Goal: Use online tool/utility: Utilize a website feature to perform a specific function

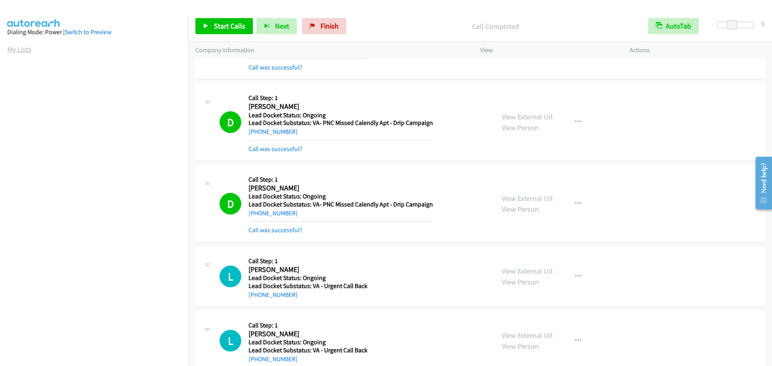
click at [17, 49] on link "My Lists" at bounding box center [19, 49] width 24 height 9
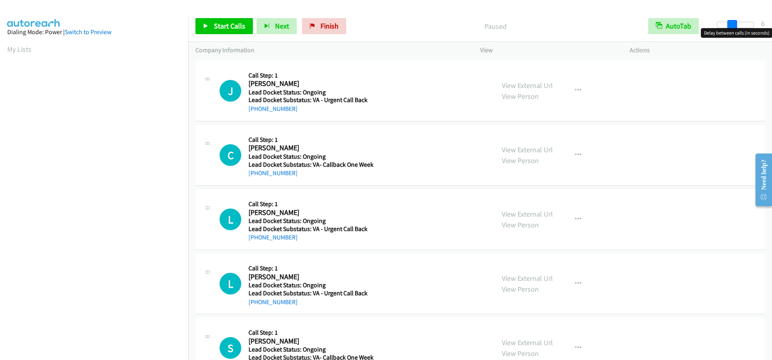
drag, startPoint x: 719, startPoint y: 22, endPoint x: 734, endPoint y: 25, distance: 15.1
click at [734, 25] on span at bounding box center [733, 25] width 10 height 10
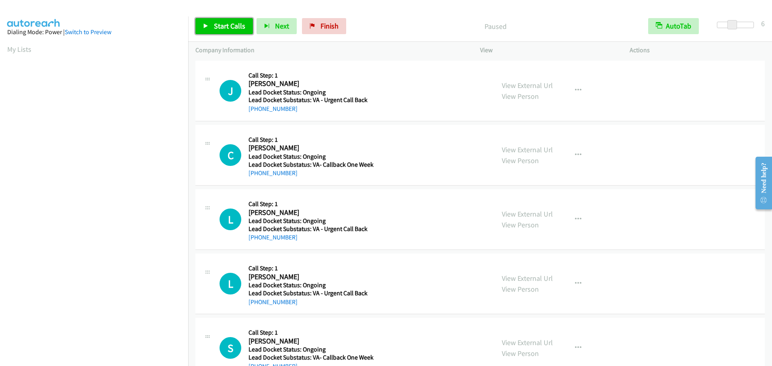
click at [237, 25] on span "Start Calls" at bounding box center [229, 25] width 31 height 9
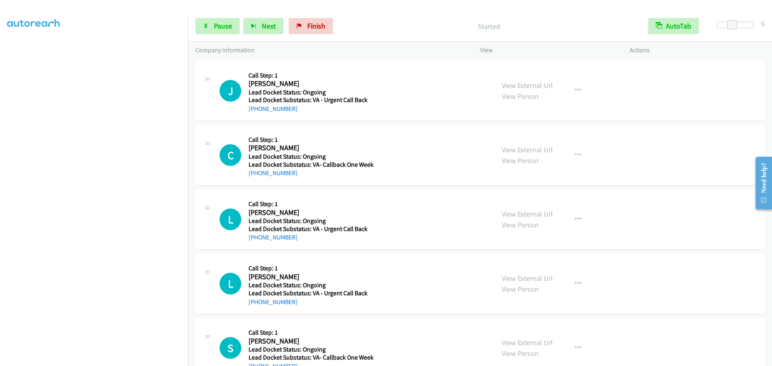
scroll to position [84, 0]
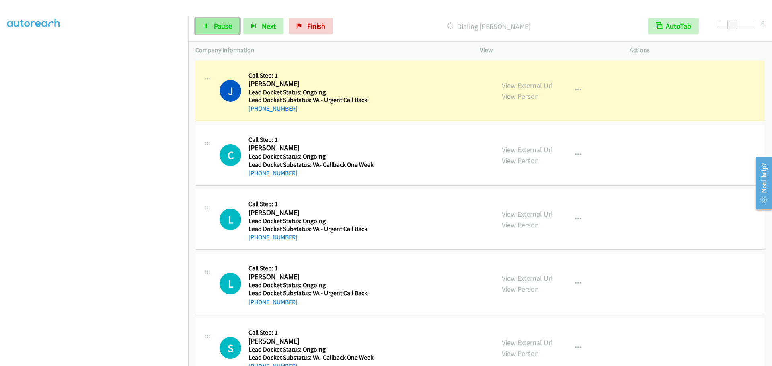
click at [212, 30] on link "Pause" at bounding box center [218, 26] width 44 height 16
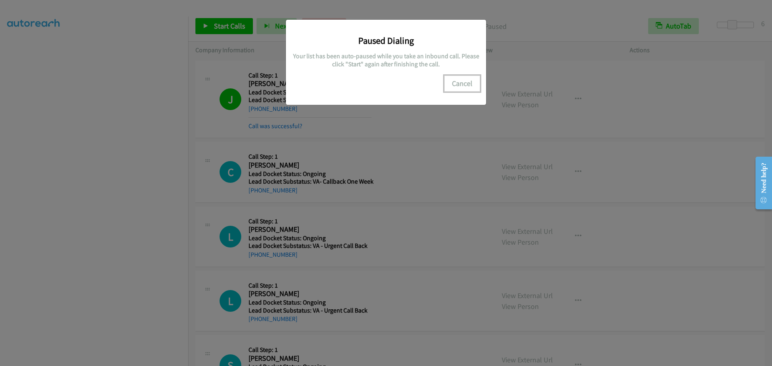
click at [467, 82] on button "Cancel" at bounding box center [463, 84] width 36 height 16
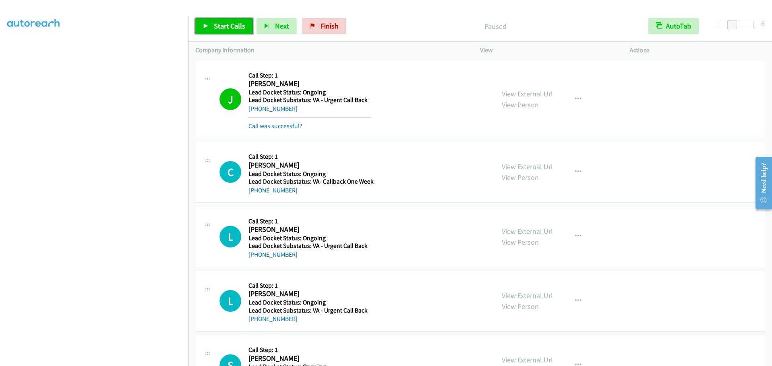
click at [211, 27] on link "Start Calls" at bounding box center [225, 26] width 58 height 16
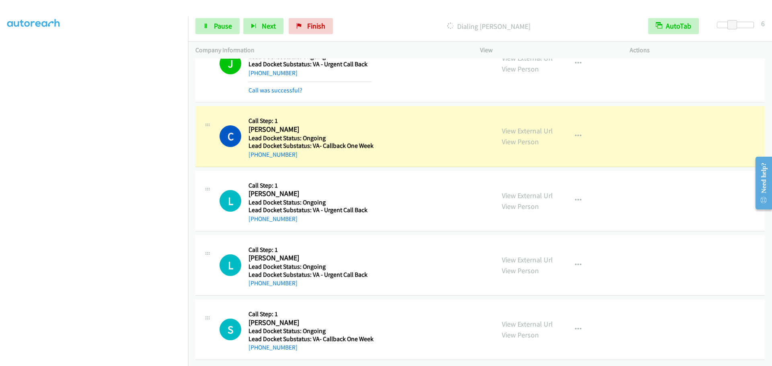
scroll to position [42, 0]
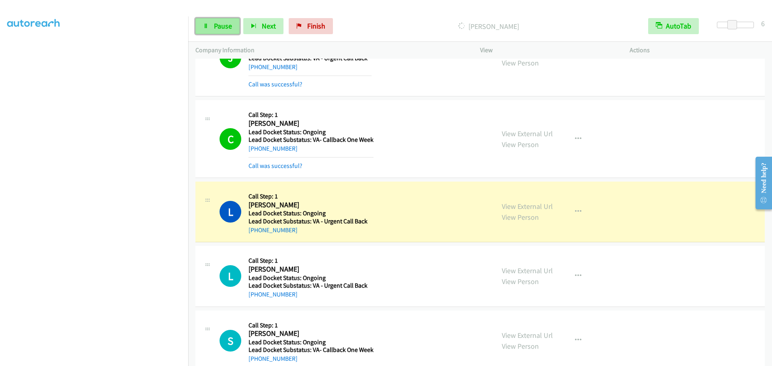
click at [213, 29] on link "Pause" at bounding box center [218, 26] width 44 height 16
click at [210, 31] on link "Start Calls" at bounding box center [225, 26] width 58 height 16
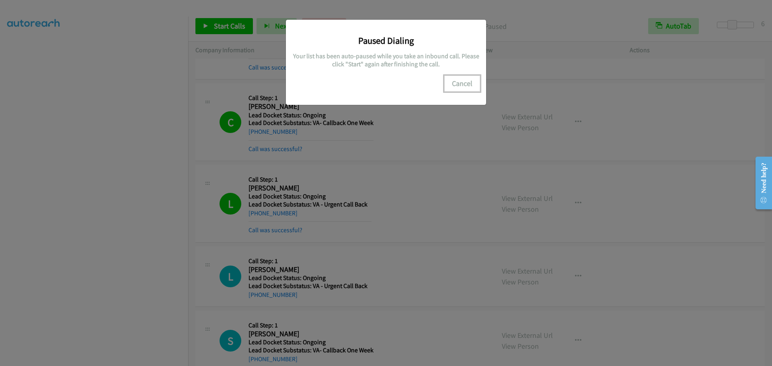
click at [463, 89] on button "Cancel" at bounding box center [463, 84] width 36 height 16
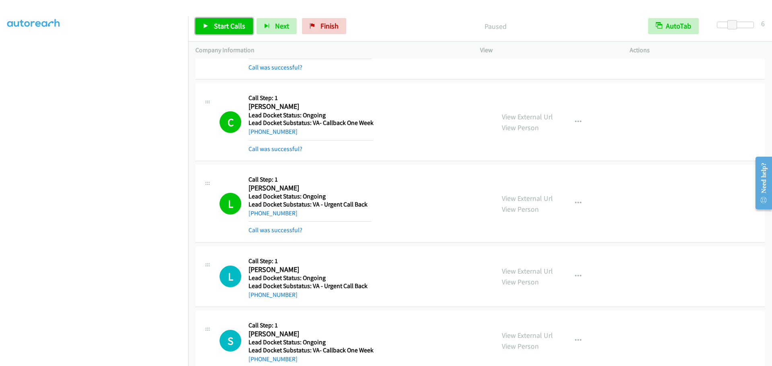
click at [237, 19] on link "Start Calls" at bounding box center [225, 26] width 58 height 16
drag, startPoint x: 218, startPoint y: 29, endPoint x: 231, endPoint y: 14, distance: 19.4
click at [218, 29] on span "Pause" at bounding box center [223, 25] width 18 height 9
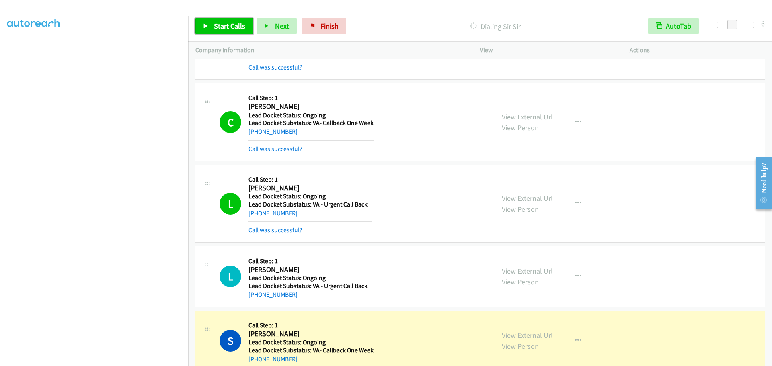
click at [219, 28] on span "Start Calls" at bounding box center [229, 25] width 31 height 9
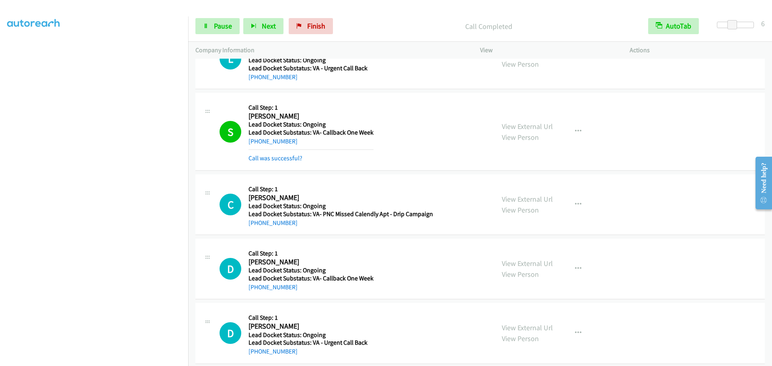
scroll to position [286, 0]
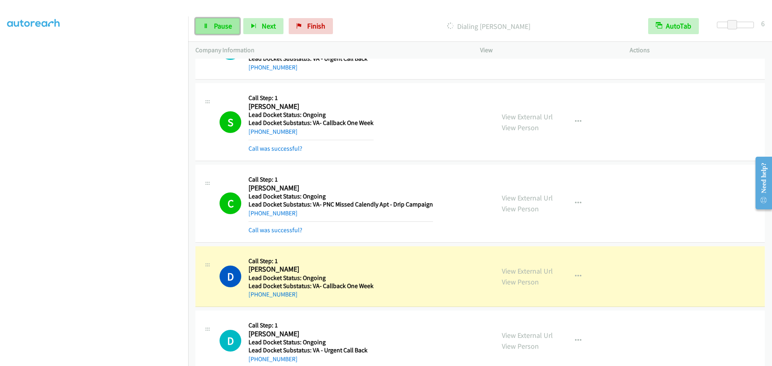
click at [220, 29] on span "Pause" at bounding box center [223, 25] width 18 height 9
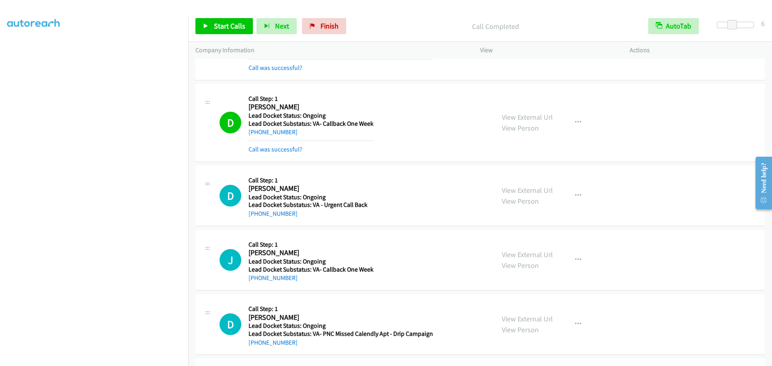
scroll to position [344, 0]
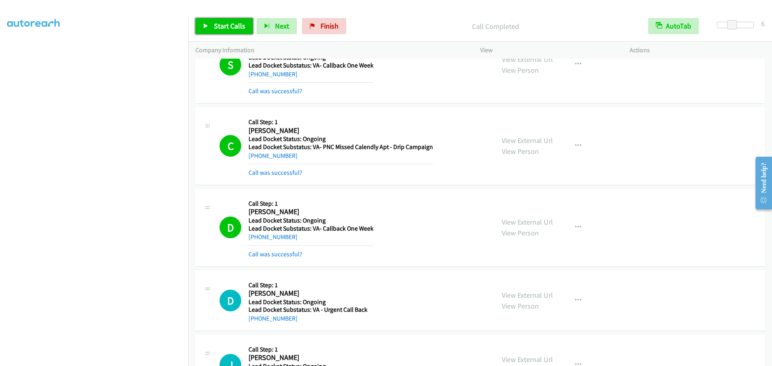
click at [221, 26] on span "Start Calls" at bounding box center [229, 25] width 31 height 9
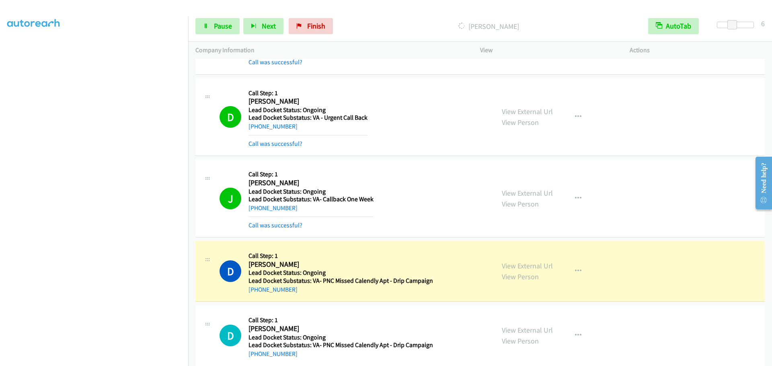
scroll to position [548, 0]
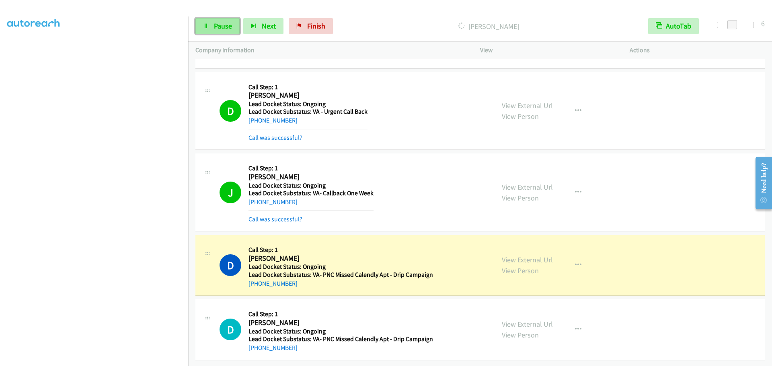
click at [216, 27] on span "Pause" at bounding box center [223, 25] width 18 height 9
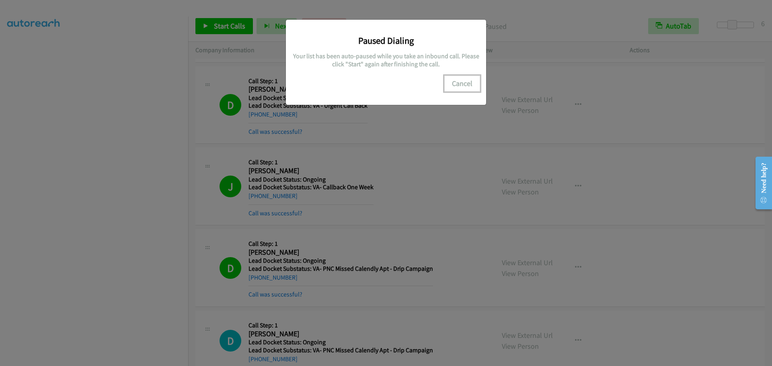
click at [469, 82] on button "Cancel" at bounding box center [463, 84] width 36 height 16
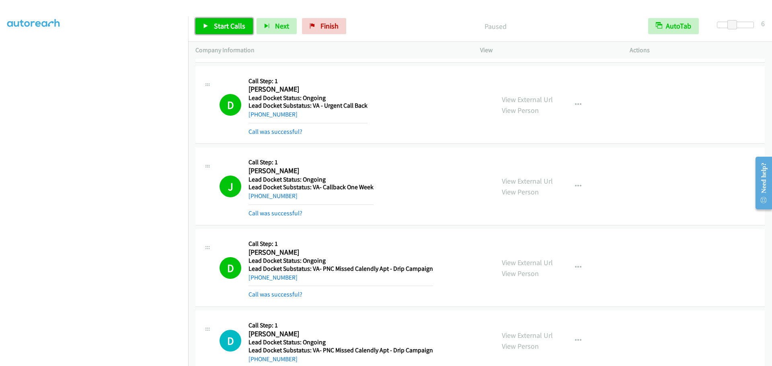
click at [231, 26] on span "Start Calls" at bounding box center [229, 25] width 31 height 9
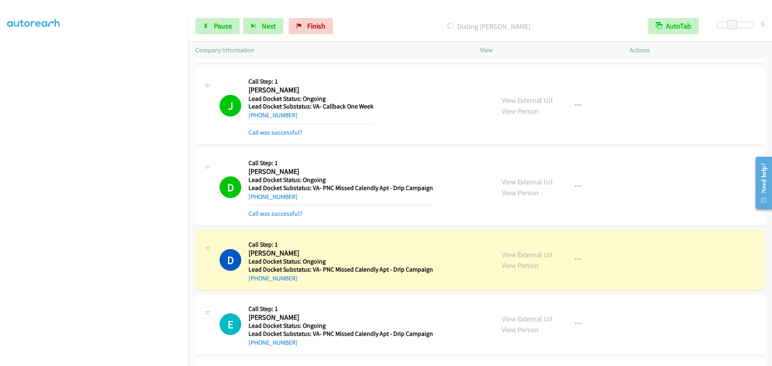
scroll to position [749, 0]
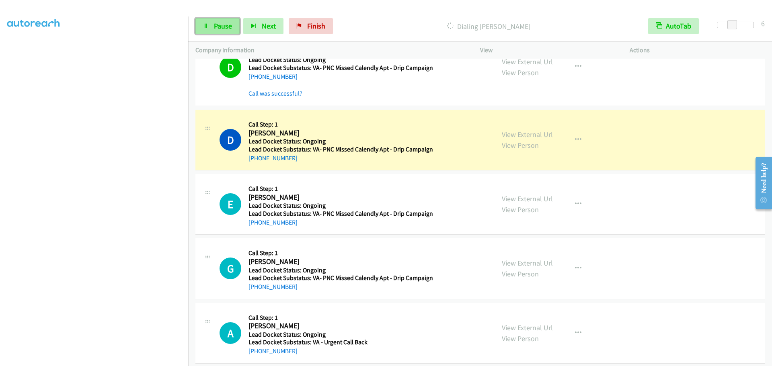
click at [221, 23] on span "Pause" at bounding box center [223, 25] width 18 height 9
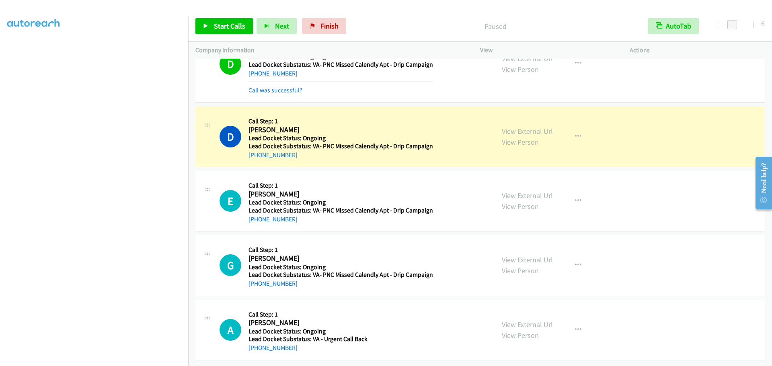
scroll to position [759, 0]
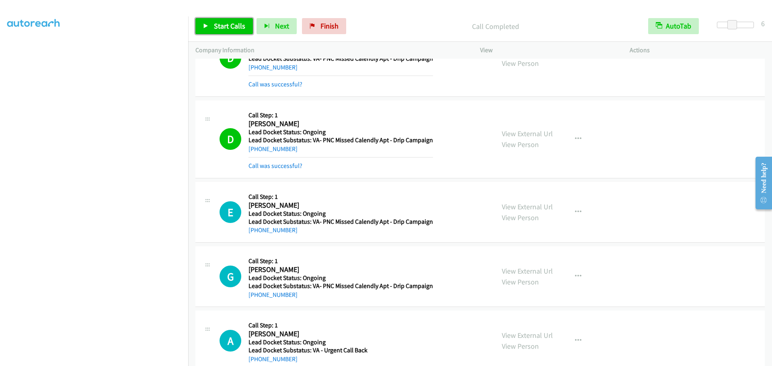
click at [218, 24] on span "Start Calls" at bounding box center [229, 25] width 31 height 9
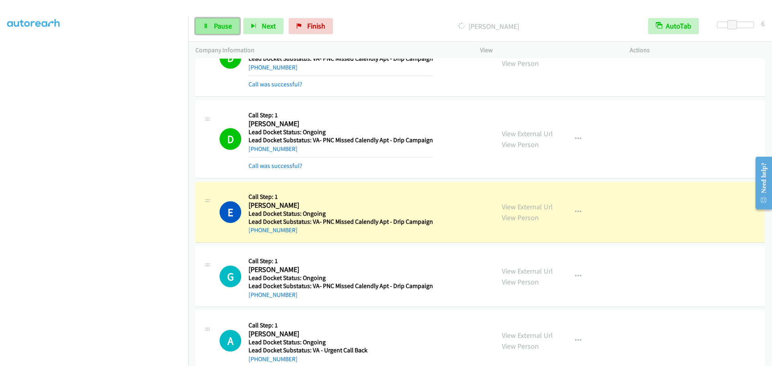
click at [226, 24] on span "Pause" at bounding box center [223, 25] width 18 height 9
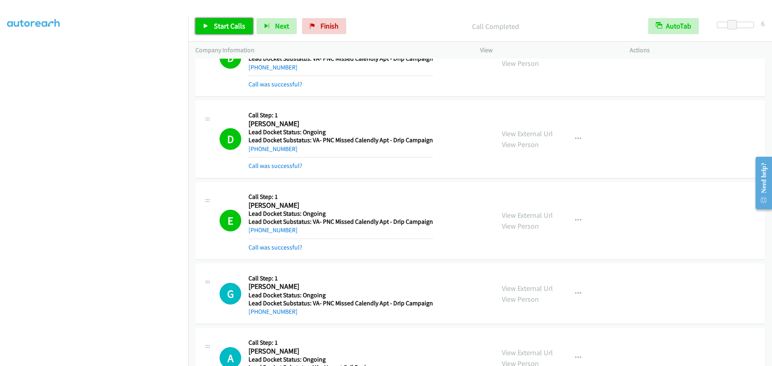
click at [243, 28] on span "Start Calls" at bounding box center [229, 25] width 31 height 9
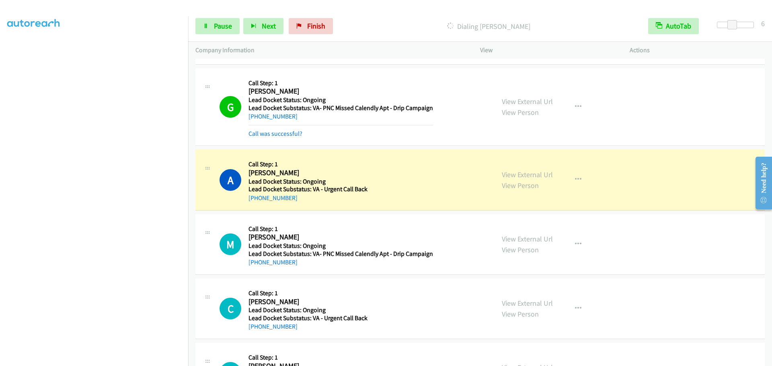
scroll to position [1004, 0]
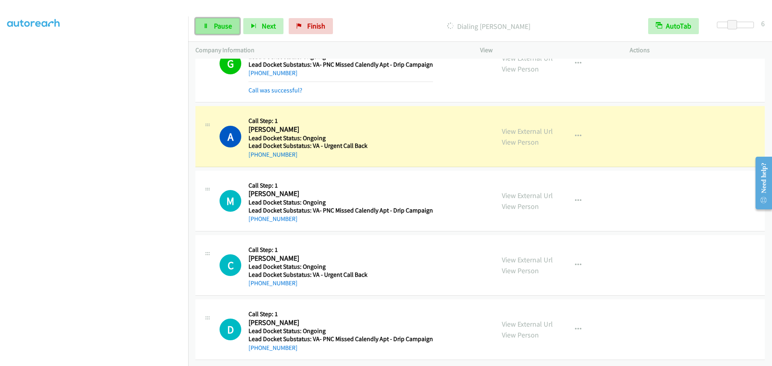
click at [228, 26] on span "Pause" at bounding box center [223, 25] width 18 height 9
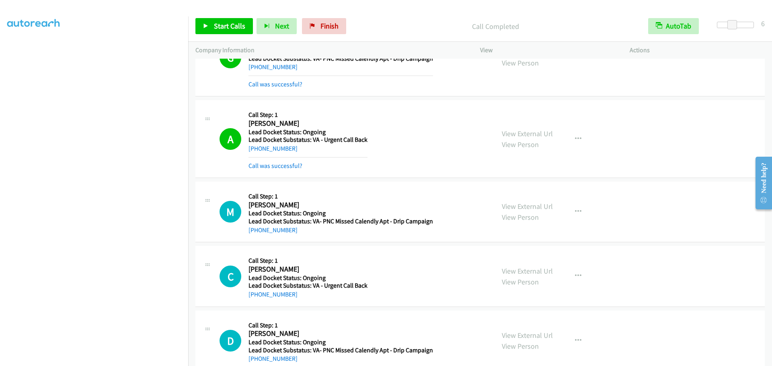
scroll to position [0, 0]
click at [14, 43] on aside "Dialing Mode: Power | Switch to Preview My Lists" at bounding box center [94, 238] width 188 height 445
click at [16, 47] on link "My Lists" at bounding box center [19, 49] width 24 height 9
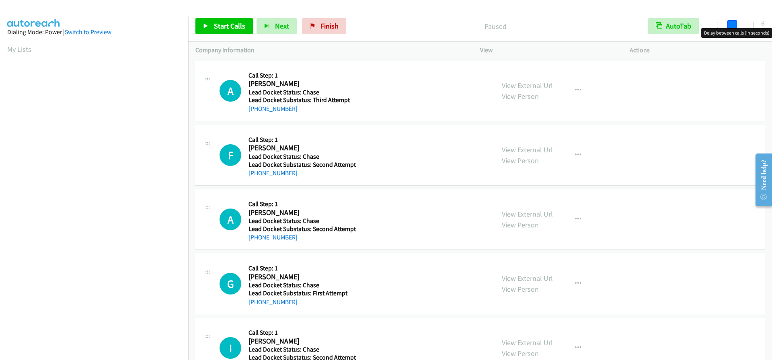
drag, startPoint x: 719, startPoint y: 24, endPoint x: 732, endPoint y: 26, distance: 13.4
click at [732, 26] on span at bounding box center [733, 25] width 10 height 10
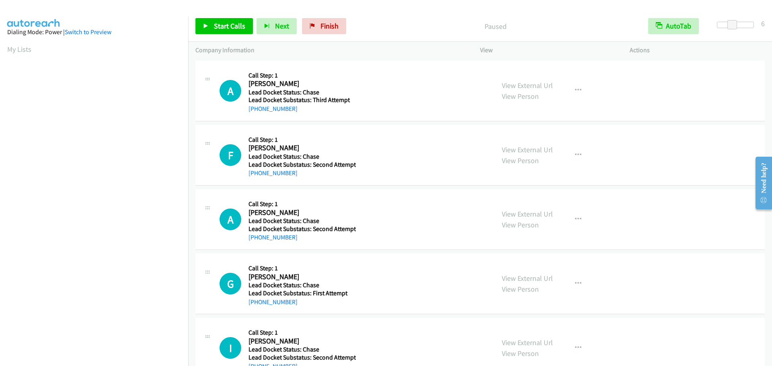
scroll to position [85, 0]
click at [231, 27] on span "Start Calls" at bounding box center [229, 25] width 31 height 9
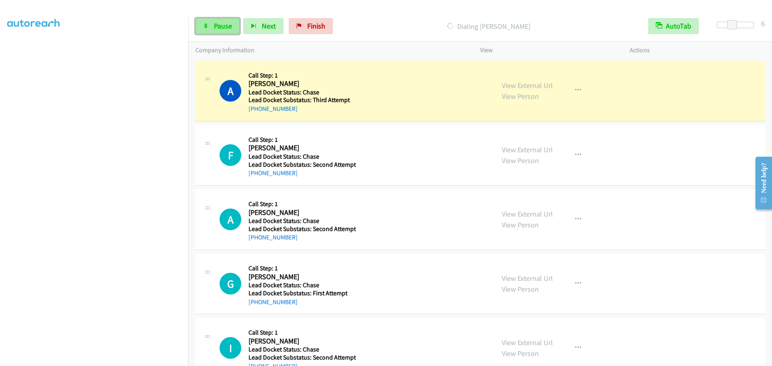
click at [223, 24] on span "Pause" at bounding box center [223, 25] width 18 height 9
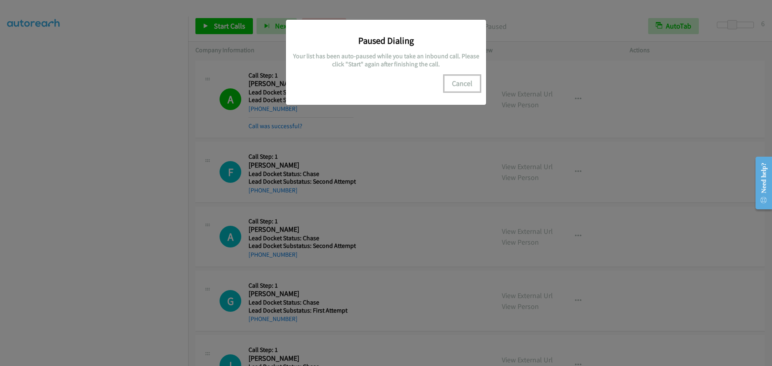
click at [455, 83] on button "Cancel" at bounding box center [463, 84] width 36 height 16
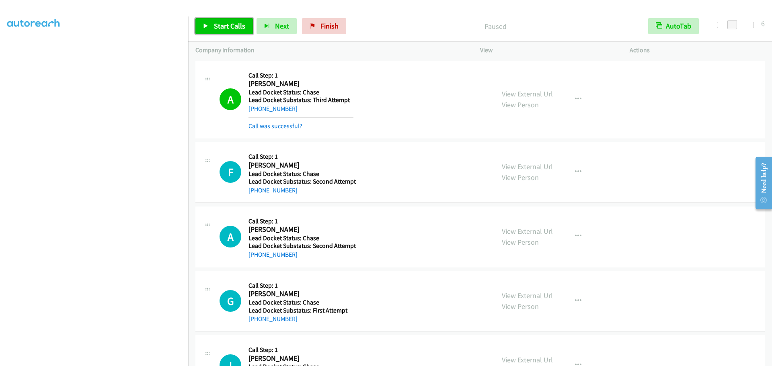
click at [233, 25] on span "Start Calls" at bounding box center [229, 25] width 31 height 9
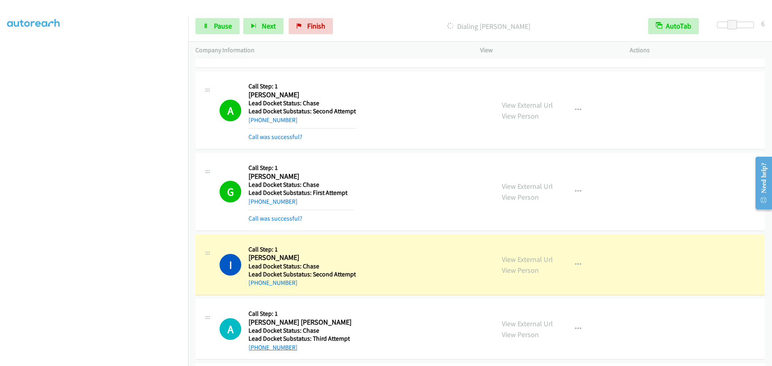
scroll to position [148, 0]
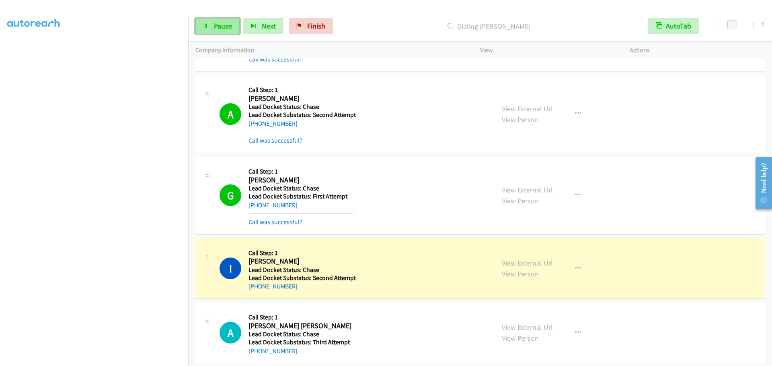
click at [227, 25] on span "Pause" at bounding box center [223, 25] width 18 height 9
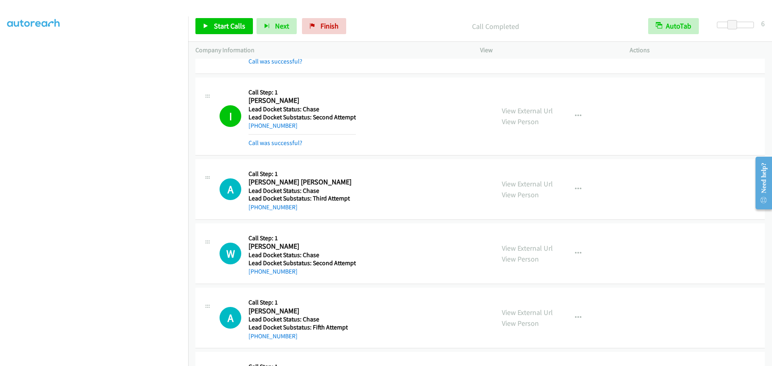
scroll to position [350, 0]
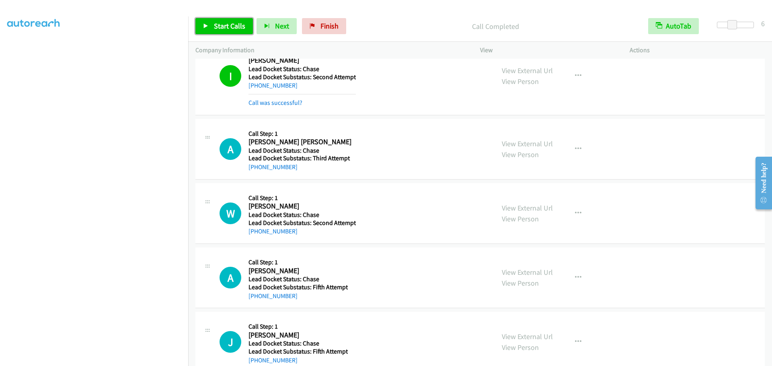
drag, startPoint x: 221, startPoint y: 28, endPoint x: 238, endPoint y: 20, distance: 18.7
click at [221, 28] on span "Start Calls" at bounding box center [229, 25] width 31 height 9
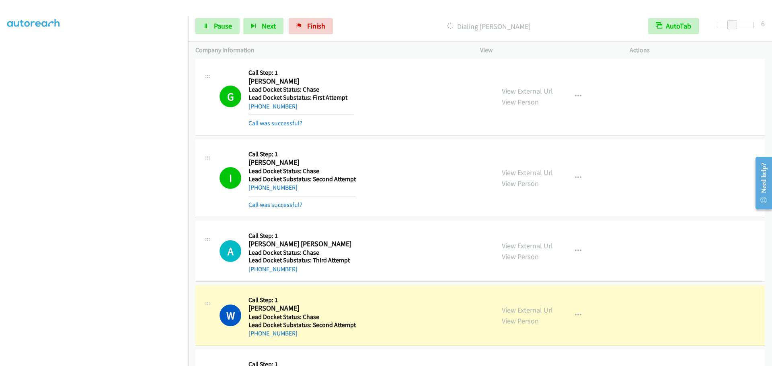
scroll to position [368, 0]
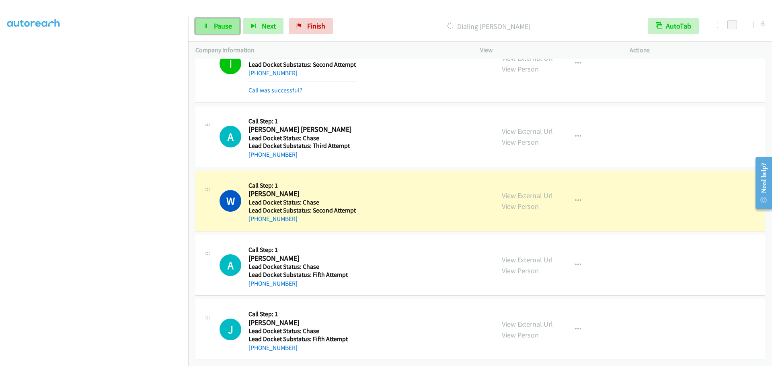
click at [212, 26] on link "Pause" at bounding box center [218, 26] width 44 height 16
